Goal: Information Seeking & Learning: Find specific fact

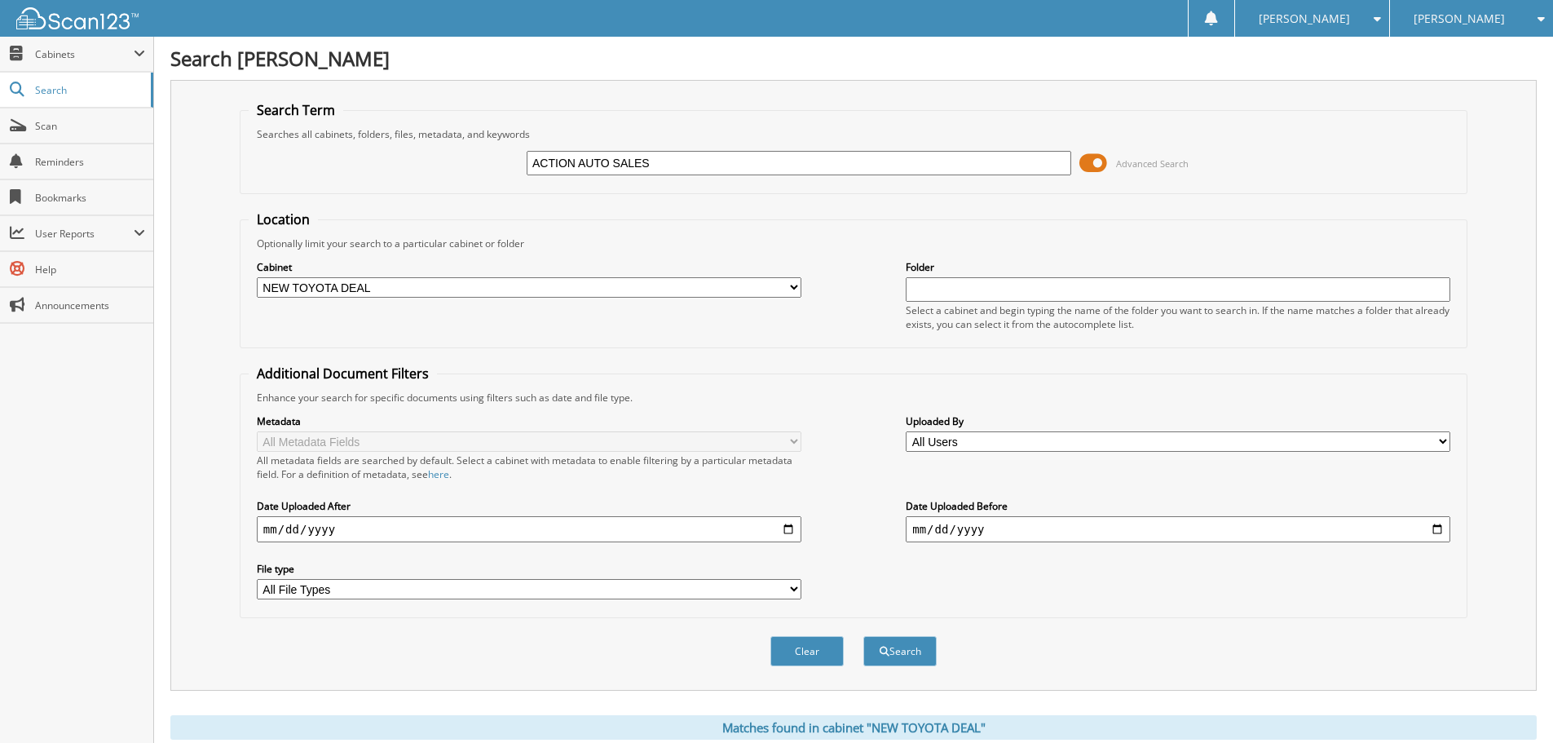
scroll to position [9738, 0]
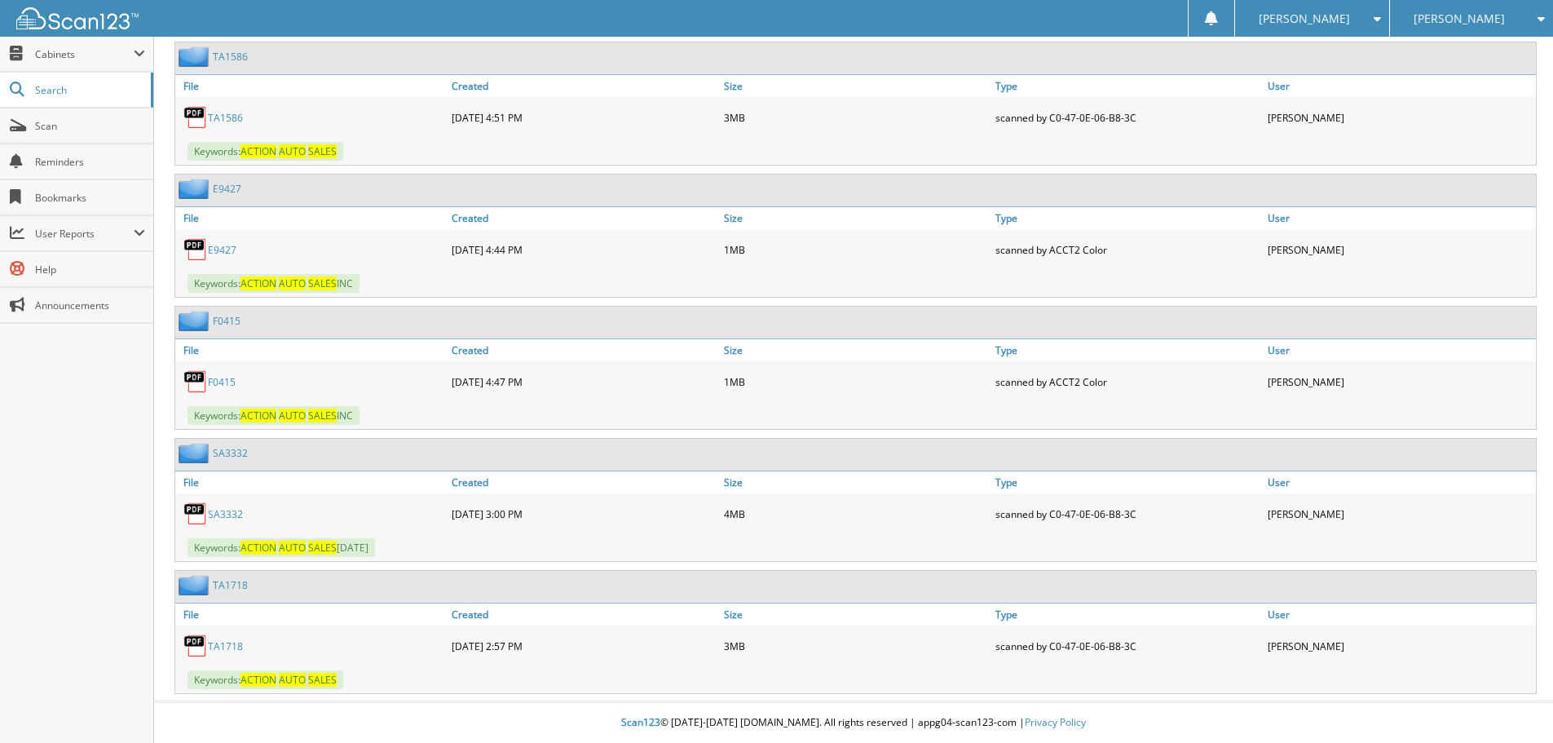
click at [224, 646] on link "TA1718" at bounding box center [225, 646] width 35 height 14
click at [235, 643] on link "TA1718" at bounding box center [225, 646] width 35 height 14
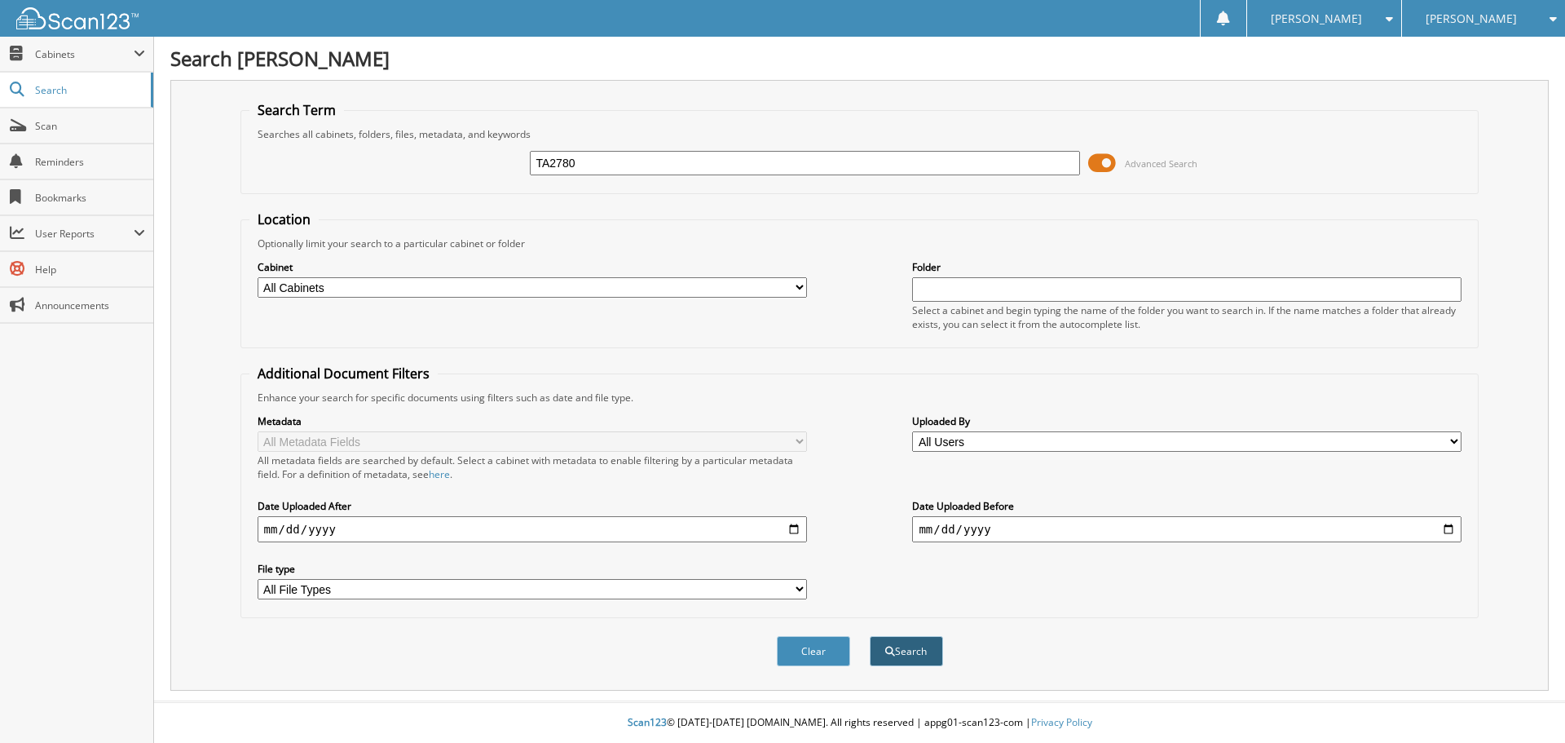
type input "TA2780"
click at [928, 658] on button "Search" at bounding box center [906, 651] width 73 height 30
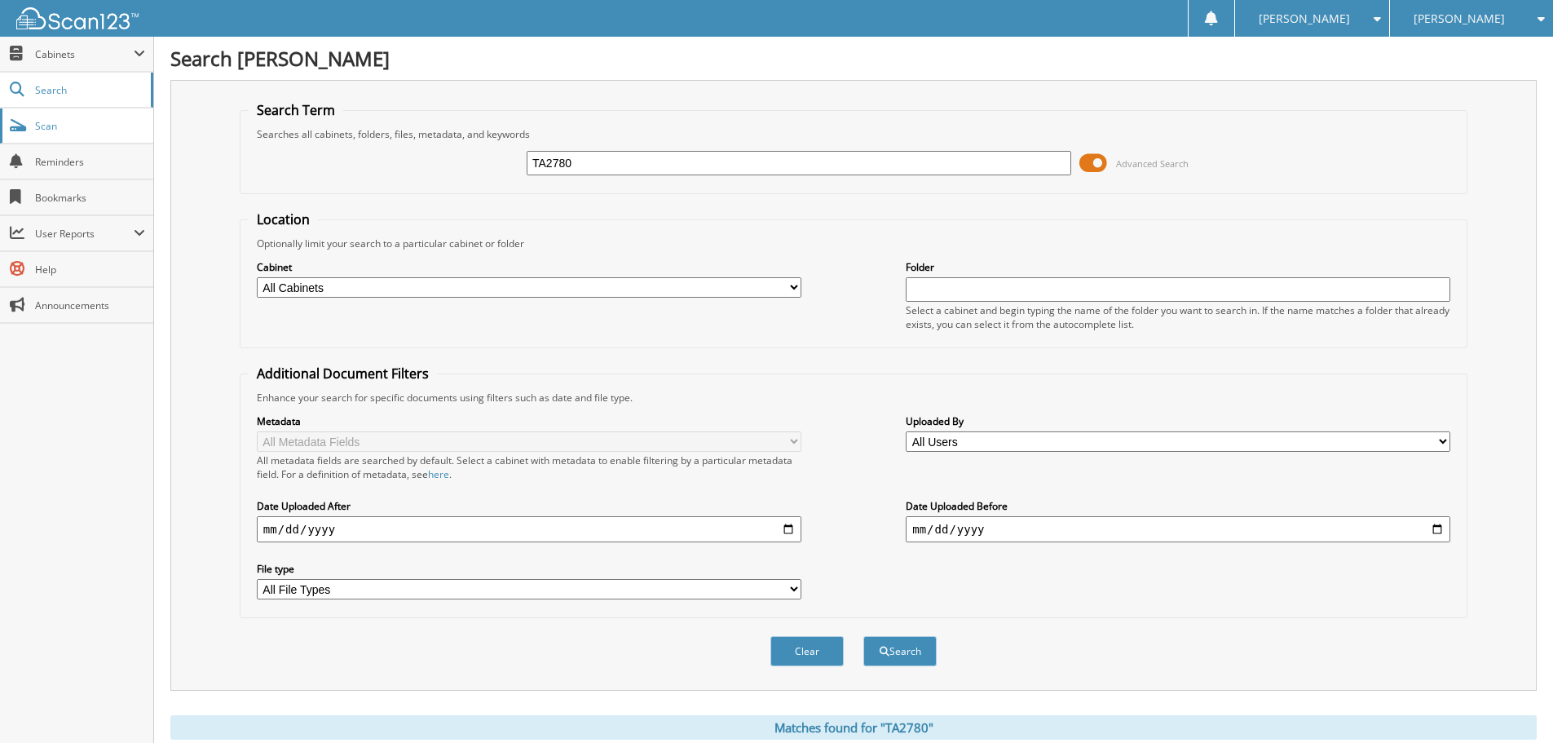
click at [55, 128] on span "Scan" at bounding box center [90, 126] width 110 height 14
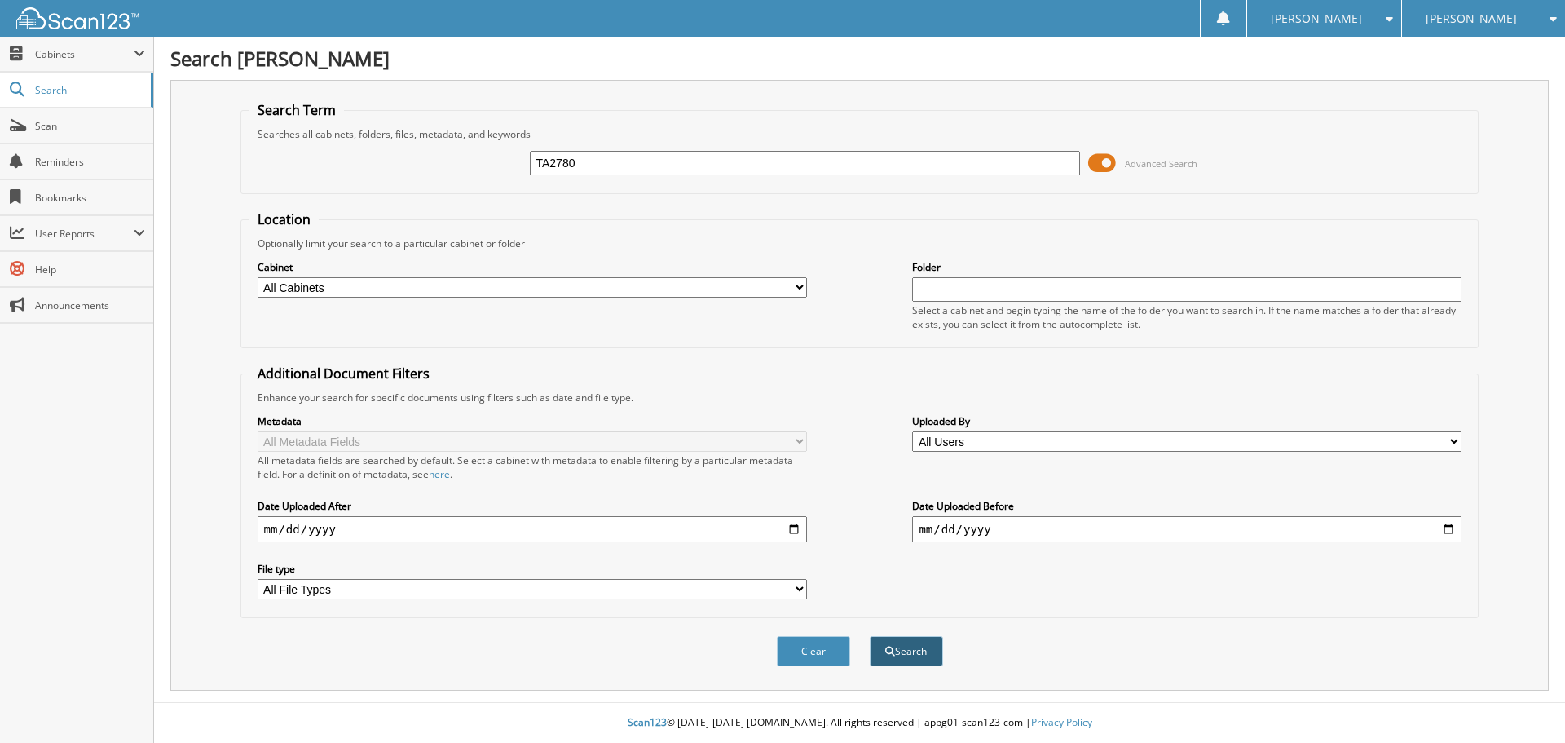
type input "TA2780"
click at [921, 654] on button "Search" at bounding box center [906, 651] width 73 height 30
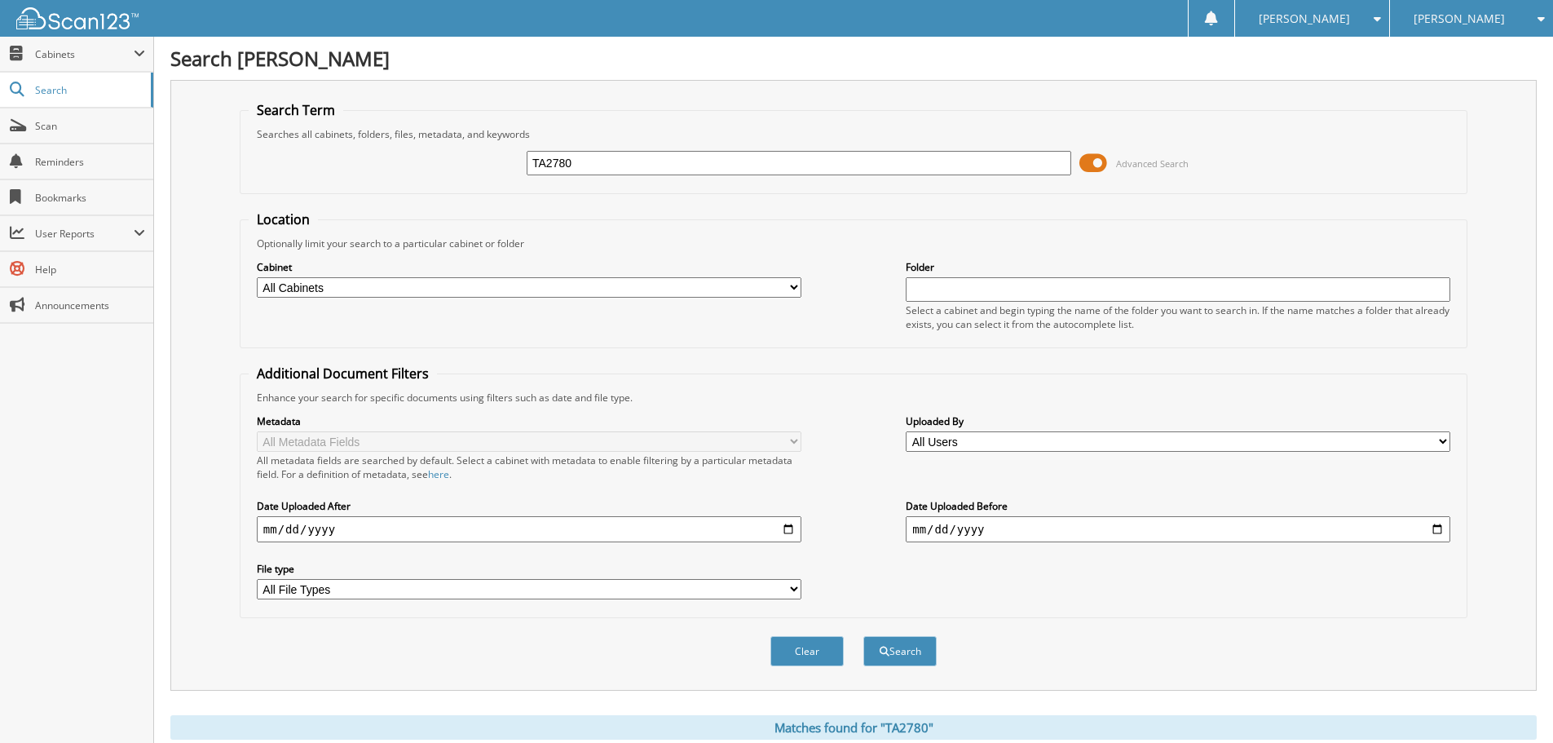
click at [534, 286] on select "All Cabinets 1099 2023 W-4 ACCOUNTS PAYABLE ACCOUNTS RECEIVABLE ACTIVE EMPLOYEE…" at bounding box center [529, 287] width 544 height 20
select select "9272"
click at [257, 277] on select "All Cabinets 1099 2023 W-4 ACCOUNTS PAYABLE ACCOUNTS RECEIVABLE ACTIVE EMPLOYEE…" at bounding box center [529, 287] width 544 height 20
click at [896, 658] on button "Search" at bounding box center [899, 651] width 73 height 30
click at [890, 654] on button "Search" at bounding box center [899, 651] width 73 height 30
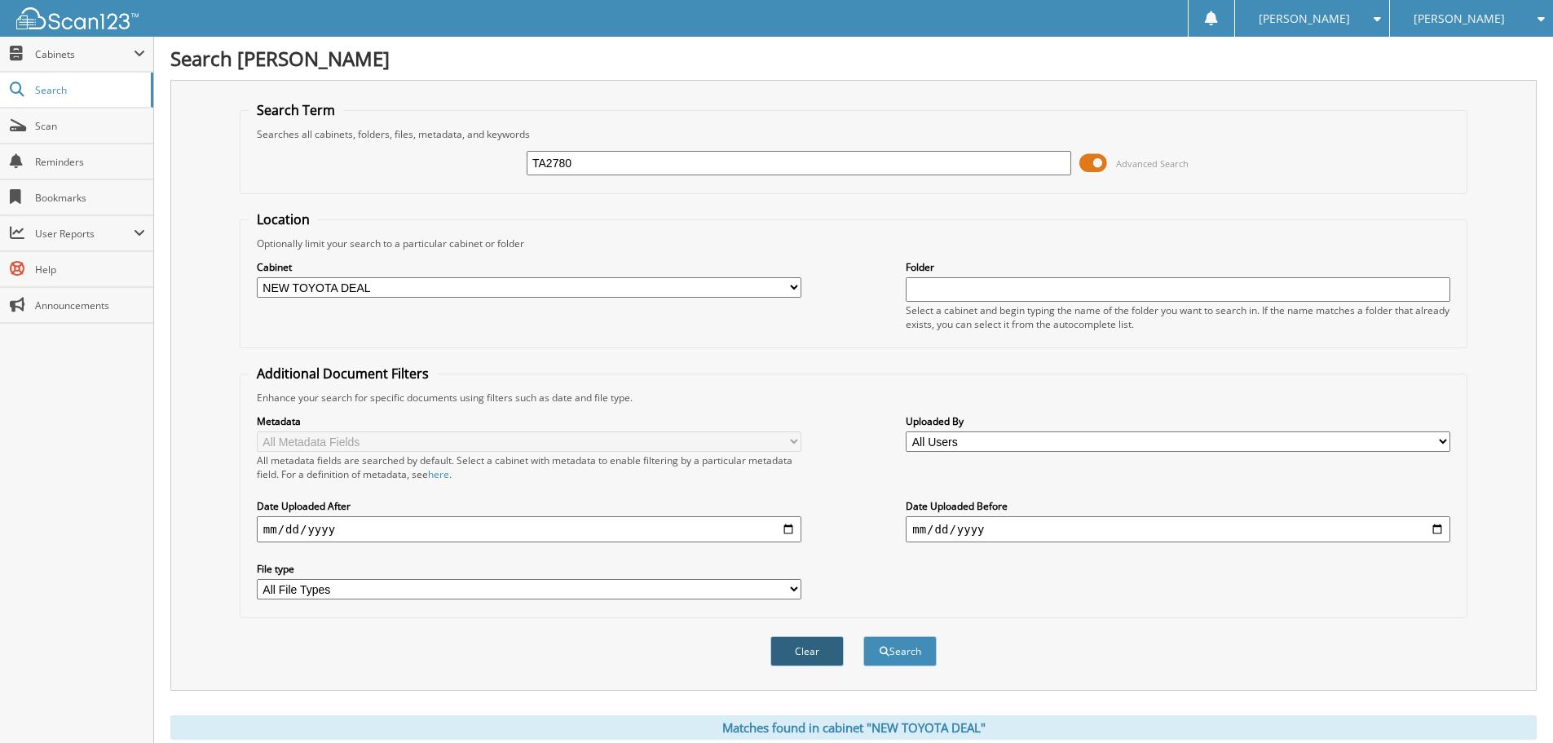
click at [830, 649] on button "Clear" at bounding box center [806, 651] width 73 height 30
select select
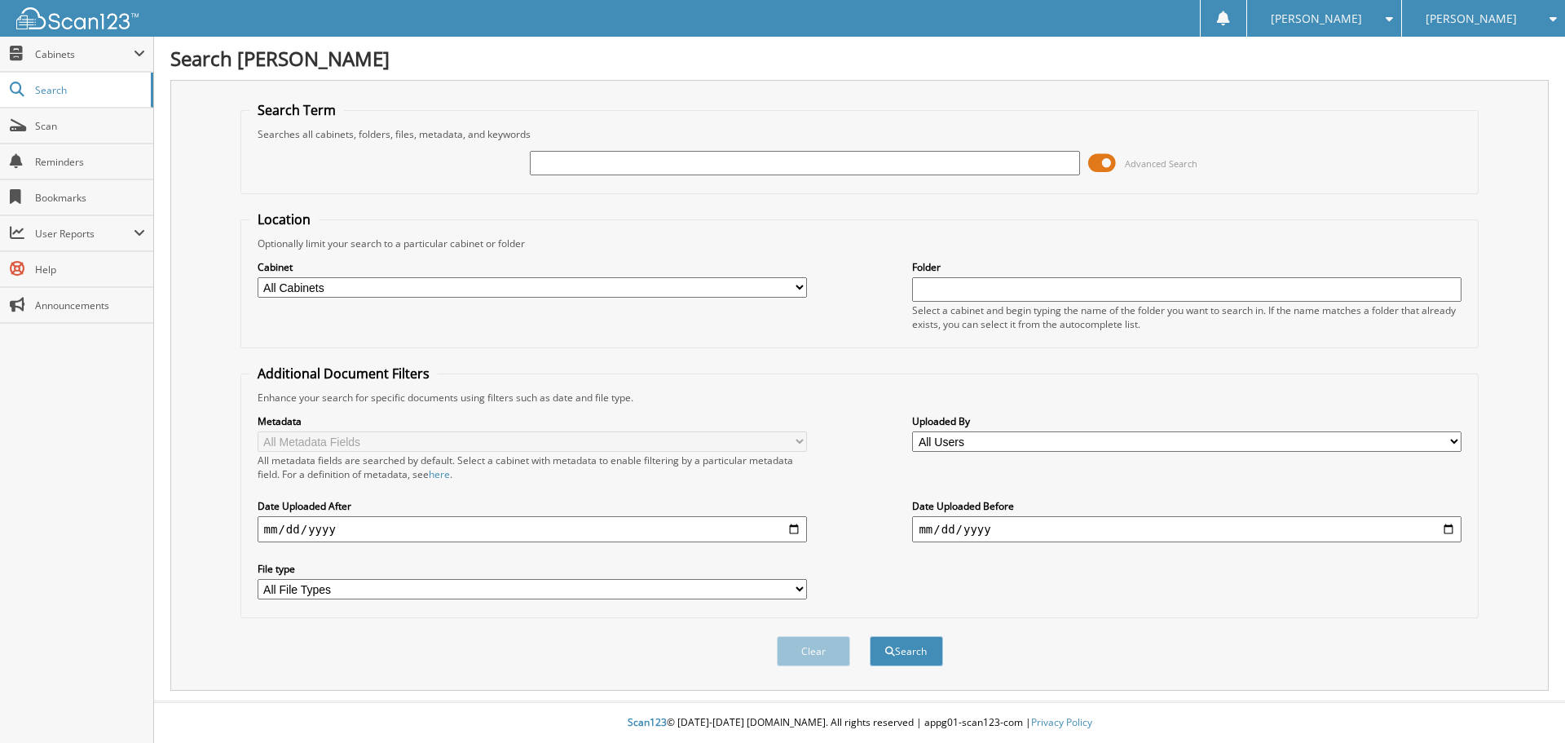
paste input "TA2780"
type input "TA2780"
click at [905, 661] on button "Search" at bounding box center [906, 651] width 73 height 30
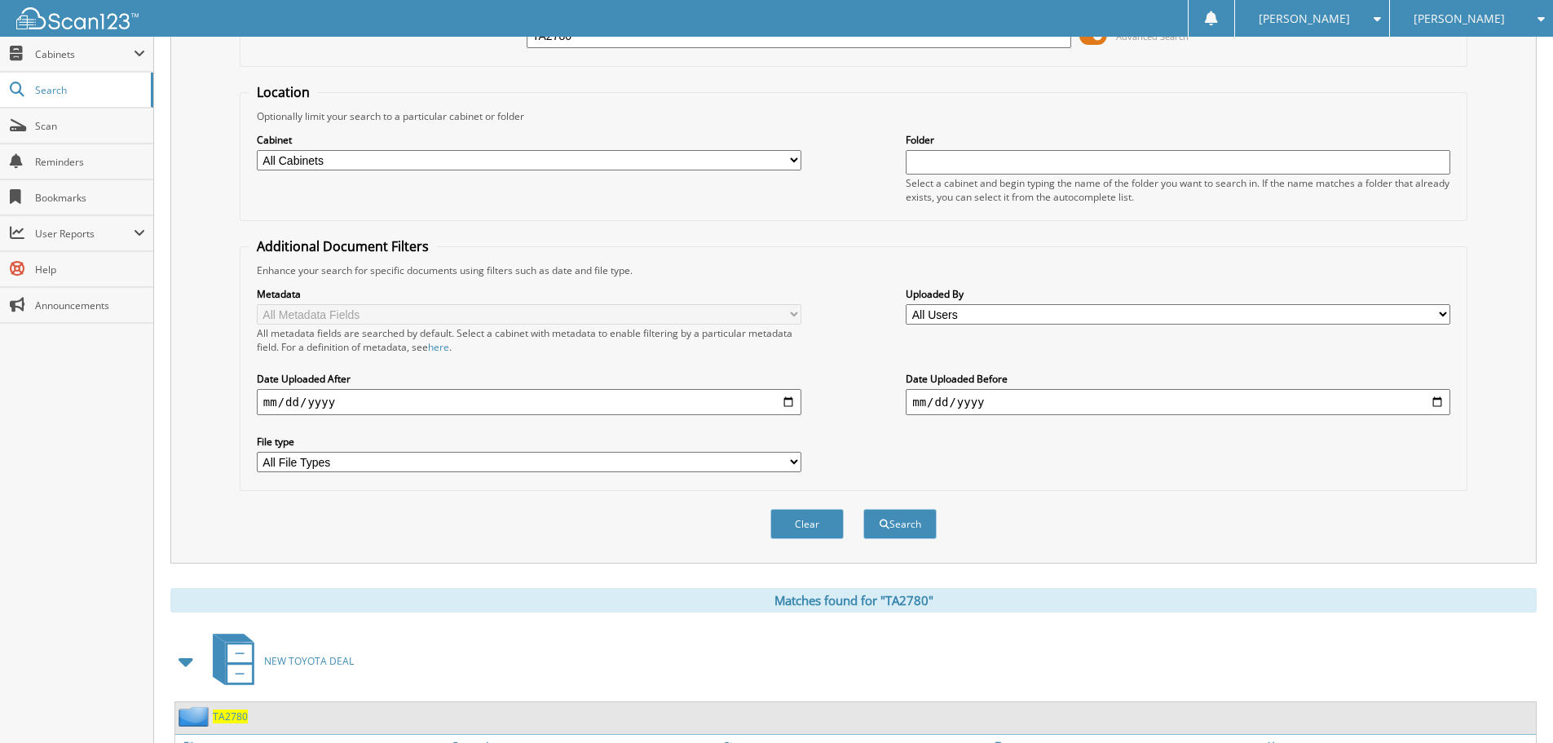
scroll to position [259, 0]
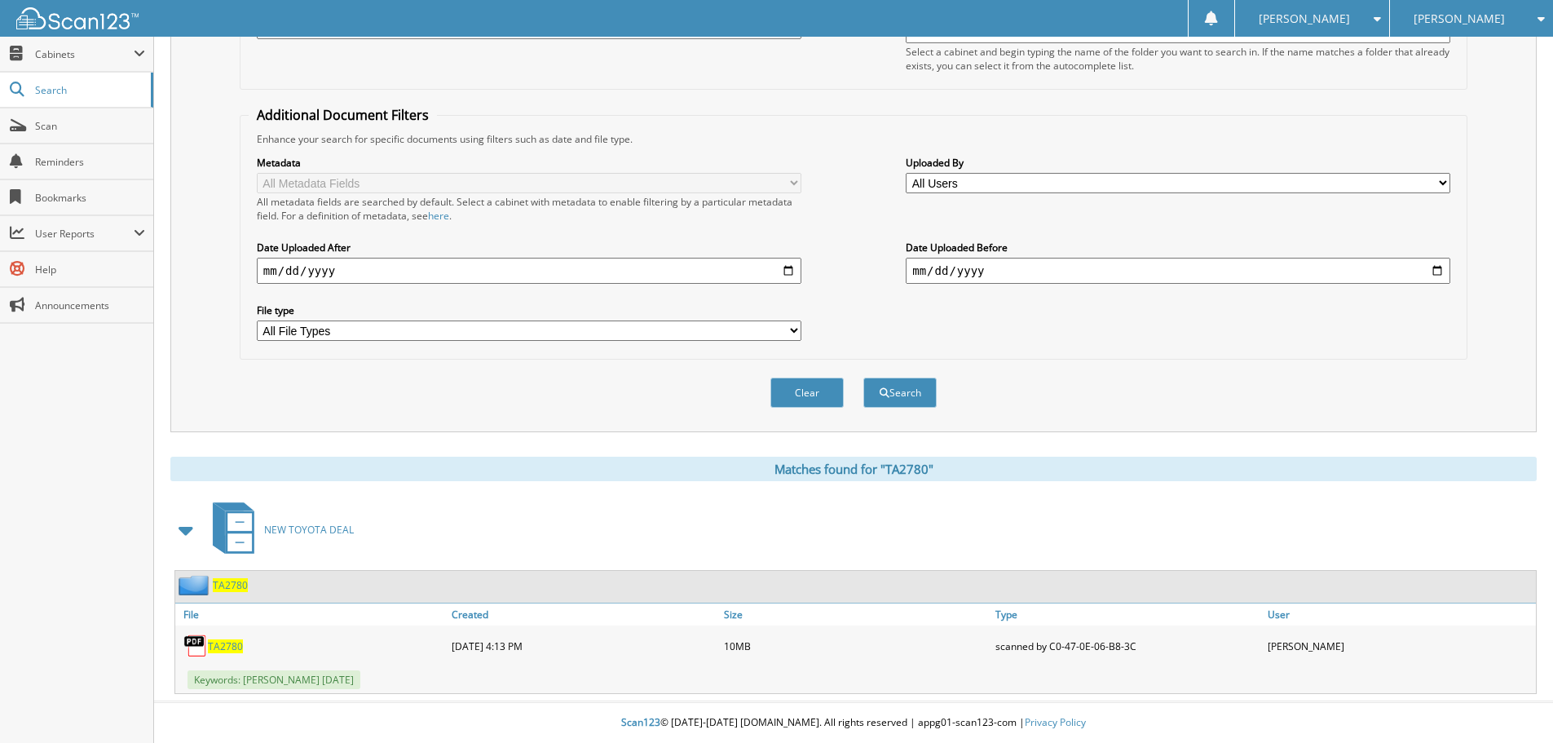
click at [222, 647] on span "TA2780" at bounding box center [225, 646] width 35 height 14
